Goal: Find specific page/section: Find specific page/section

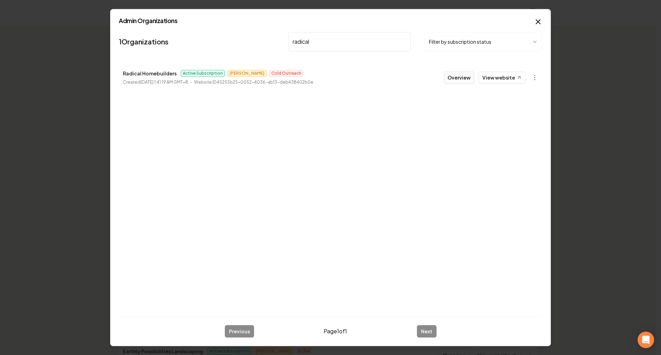
type input "radical"
click at [460, 75] on button "Overview" at bounding box center [459, 77] width 31 height 12
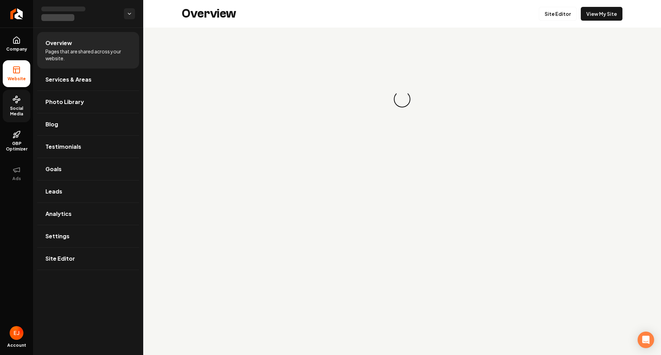
click at [21, 111] on span "Social Media" at bounding box center [17, 111] width 28 height 11
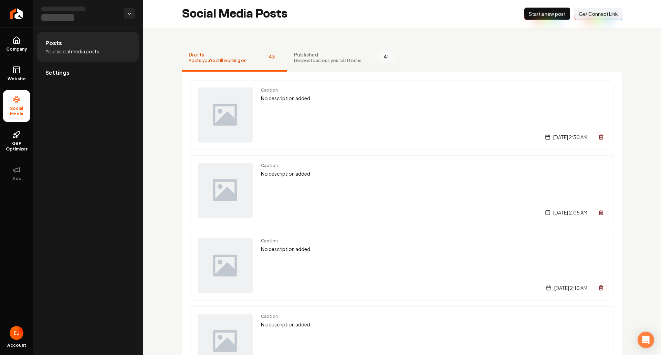
click at [334, 63] on span "Live posts across your platforms" at bounding box center [327, 61] width 67 height 6
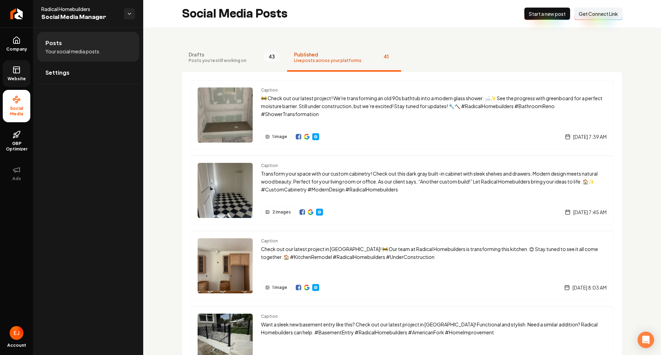
click at [24, 80] on span "Website" at bounding box center [17, 79] width 24 height 6
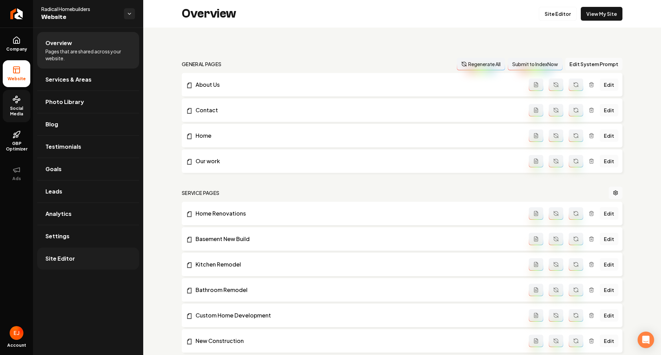
click at [72, 265] on link "Site Editor" at bounding box center [88, 259] width 102 height 22
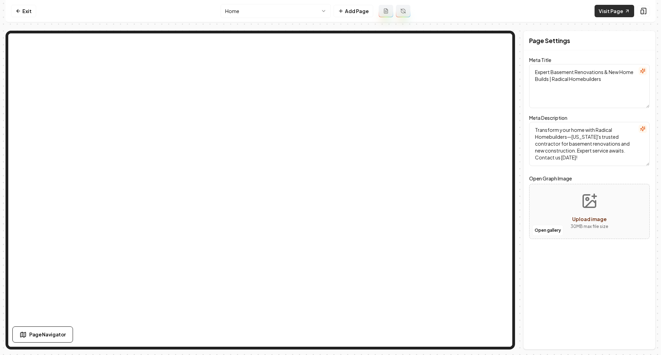
click at [624, 14] on link "Visit Page" at bounding box center [615, 11] width 40 height 12
click at [20, 10] on icon at bounding box center [18, 11] width 6 height 6
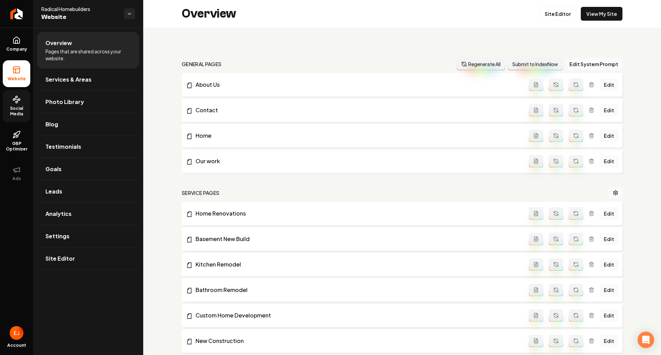
click at [10, 106] on span "Social Media" at bounding box center [17, 111] width 28 height 11
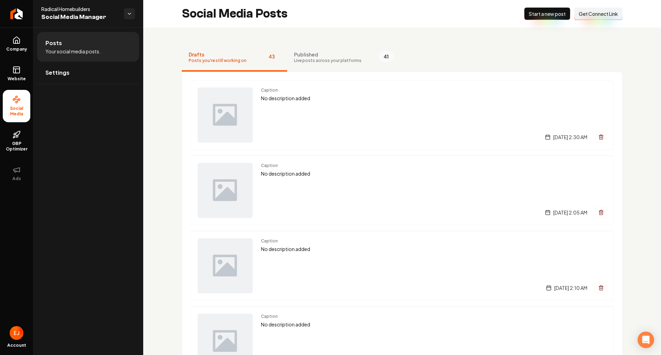
click at [323, 57] on span "Published" at bounding box center [327, 54] width 67 height 7
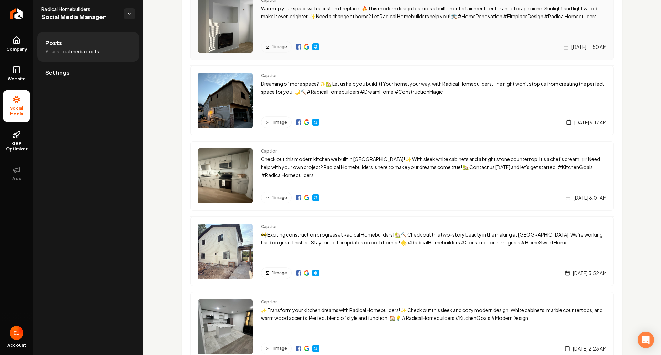
scroll to position [620, 0]
